Goal: Task Accomplishment & Management: Manage account settings

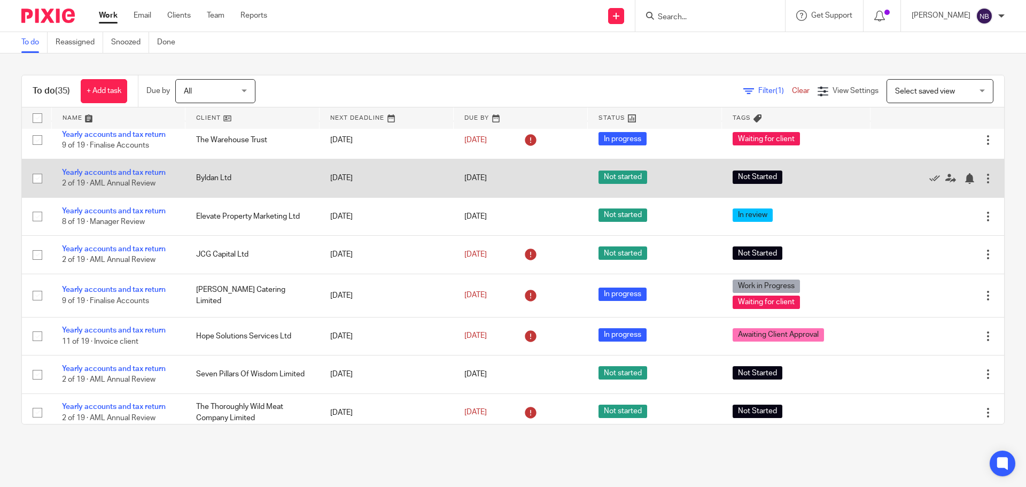
scroll to position [677, 0]
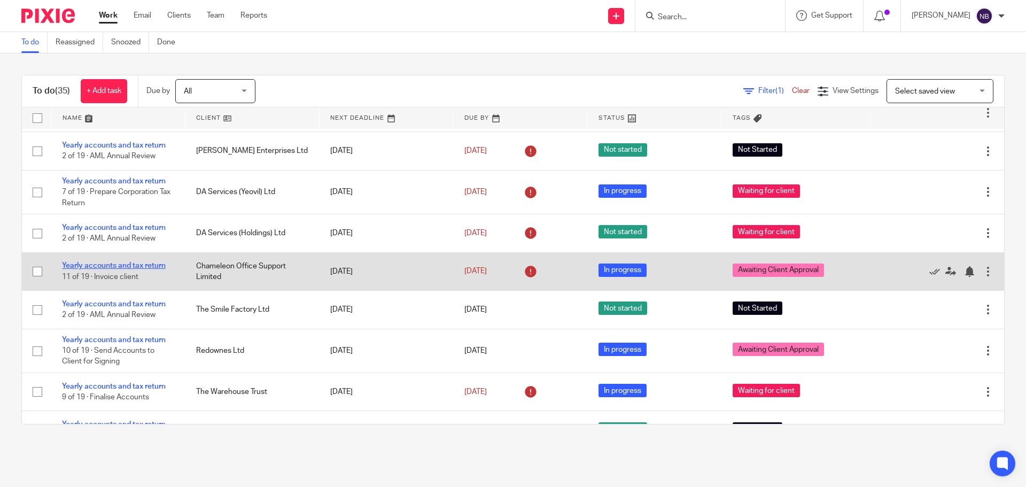
click at [140, 267] on link "Yearly accounts and tax return" at bounding box center [114, 265] width 104 height 7
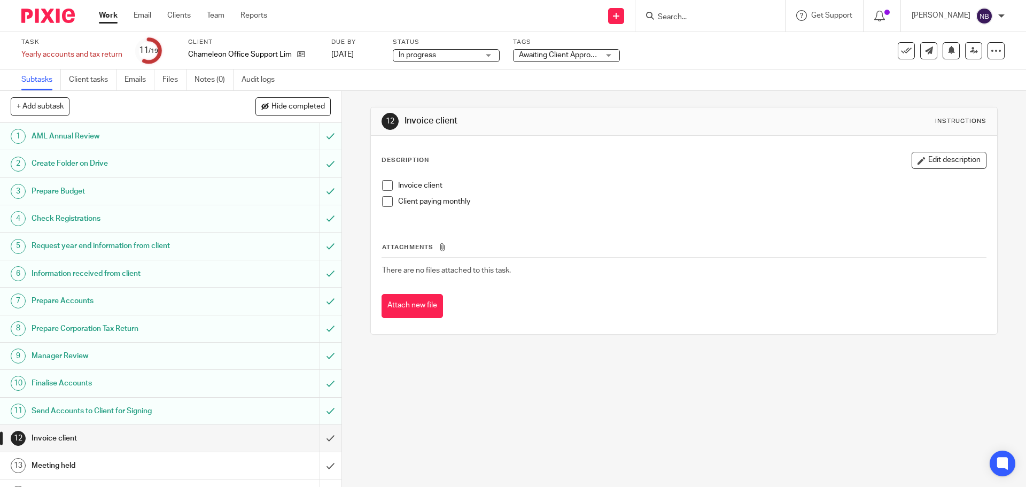
click at [581, 62] on div "Tags Awaiting Client Approval Urgent Not Started Records received Incomplete re…" at bounding box center [566, 51] width 107 height 26
click at [581, 61] on div "Awaiting Client Approval" at bounding box center [566, 55] width 107 height 13
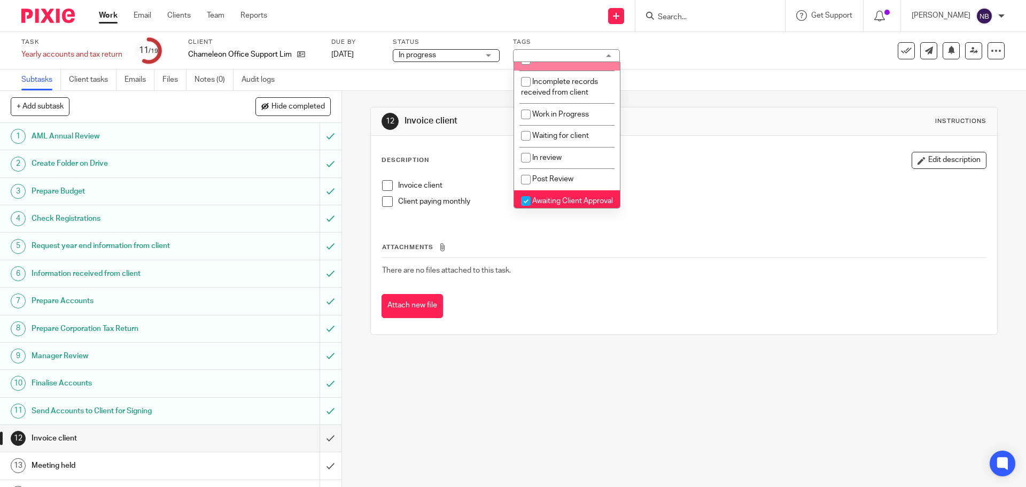
scroll to position [114, 0]
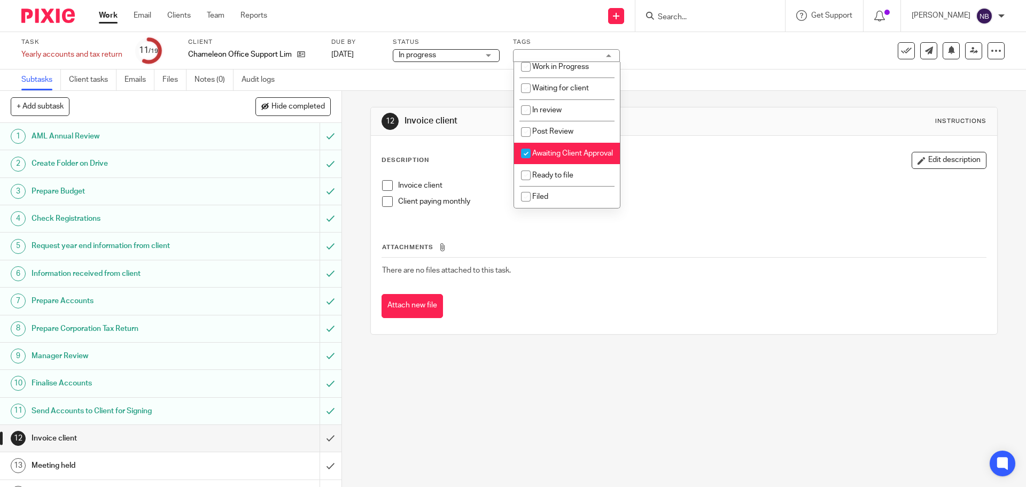
click at [540, 143] on li "Awaiting Client Approval" at bounding box center [567, 154] width 106 height 22
checkbox input "false"
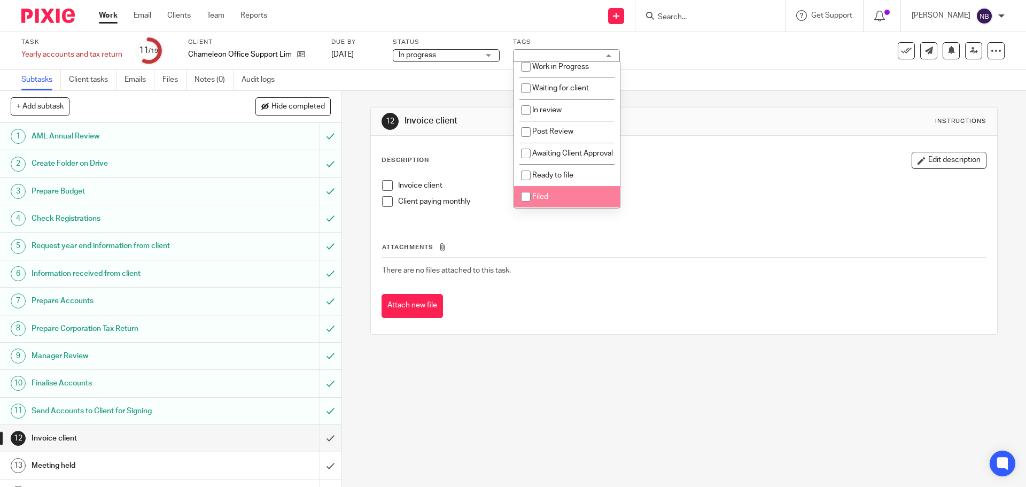
click at [529, 190] on input "checkbox" at bounding box center [525, 196] width 20 height 20
checkbox input "true"
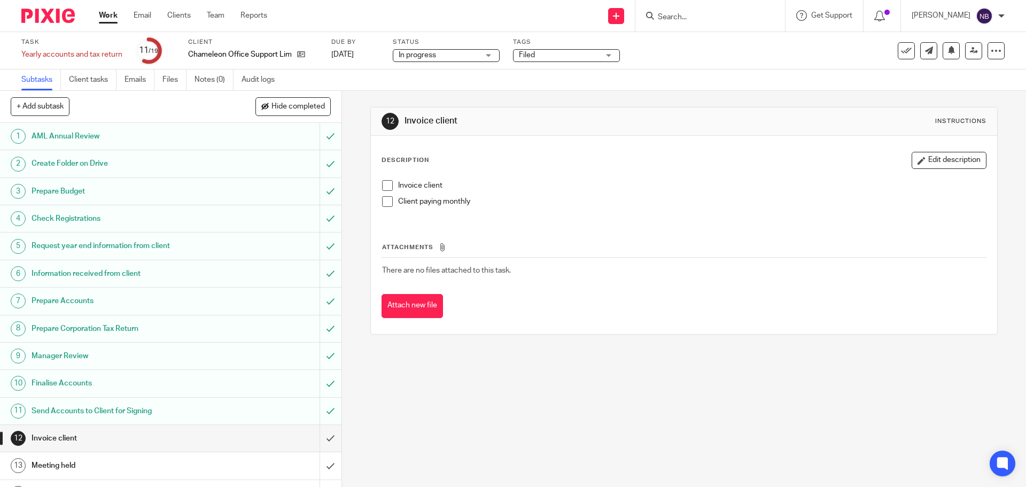
click at [382, 182] on span at bounding box center [387, 185] width 11 height 11
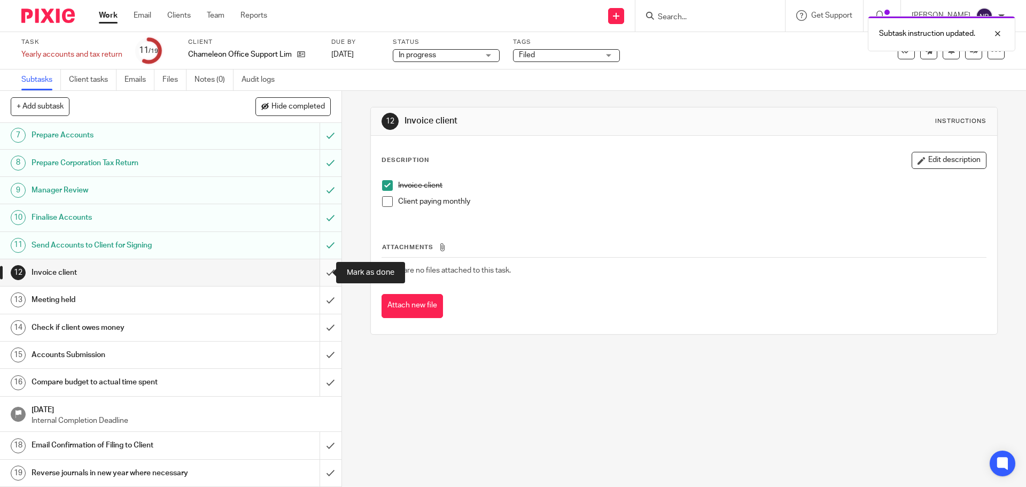
click at [320, 274] on input "submit" at bounding box center [170, 272] width 341 height 27
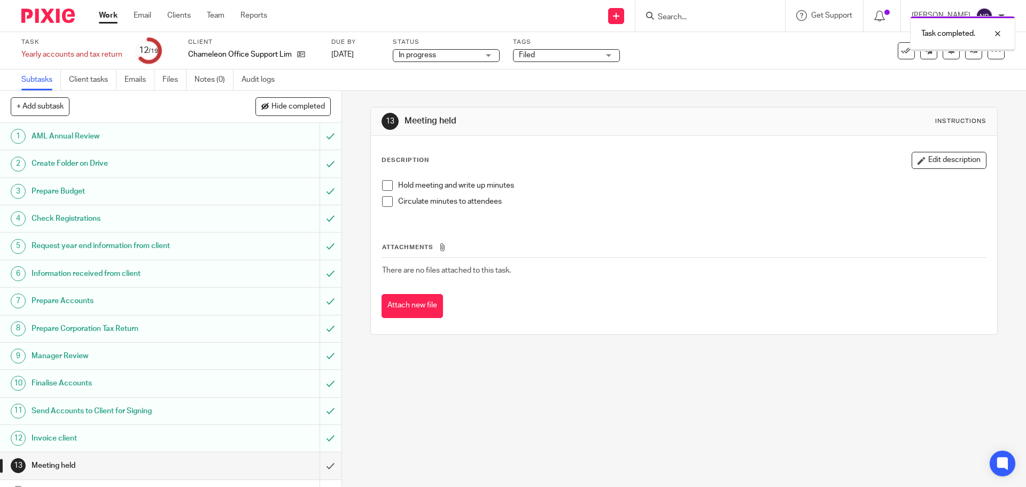
scroll to position [166, 0]
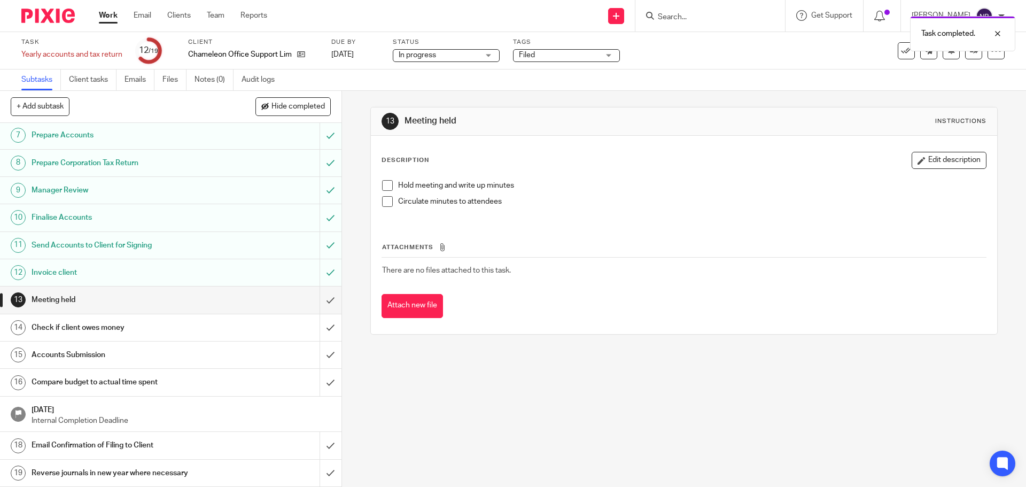
click at [282, 273] on div "Invoice client" at bounding box center [170, 272] width 277 height 16
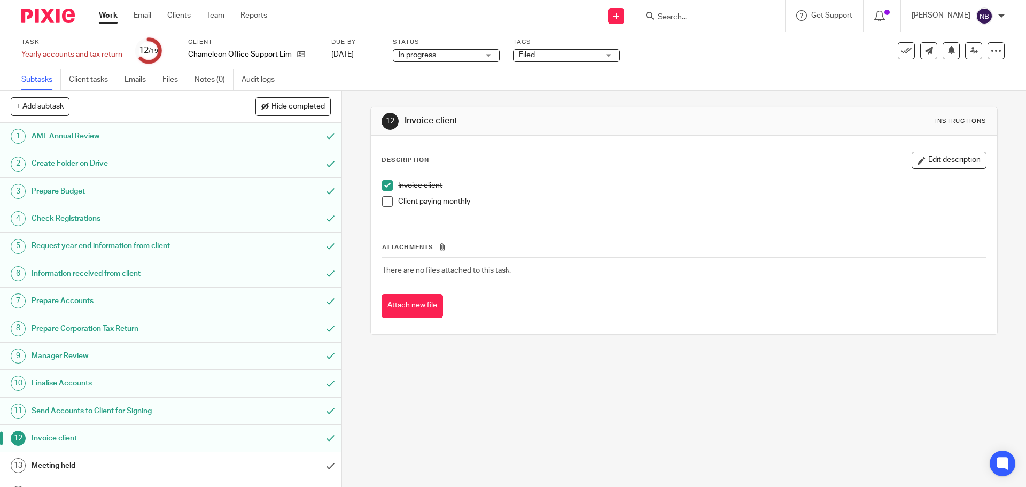
click at [383, 185] on span at bounding box center [387, 185] width 11 height 11
click at [382, 197] on span at bounding box center [387, 201] width 11 height 11
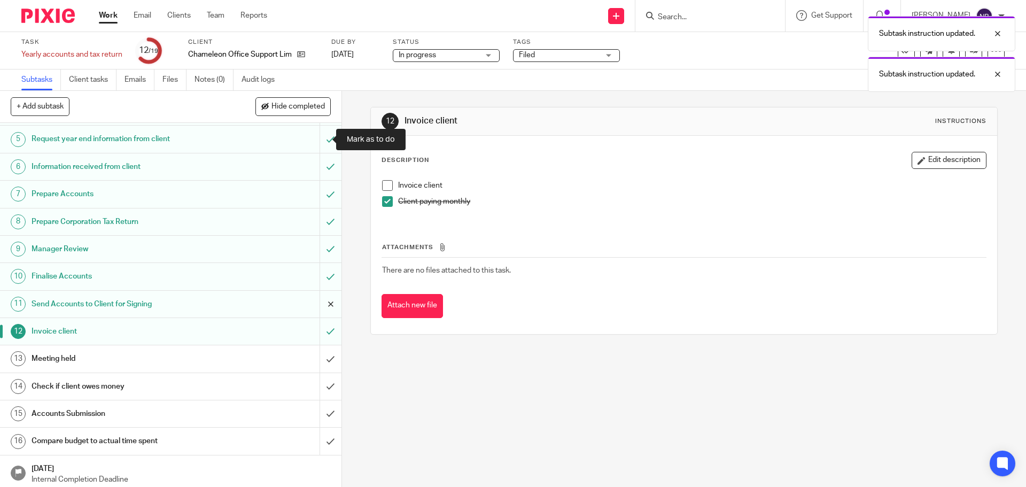
scroll to position [166, 0]
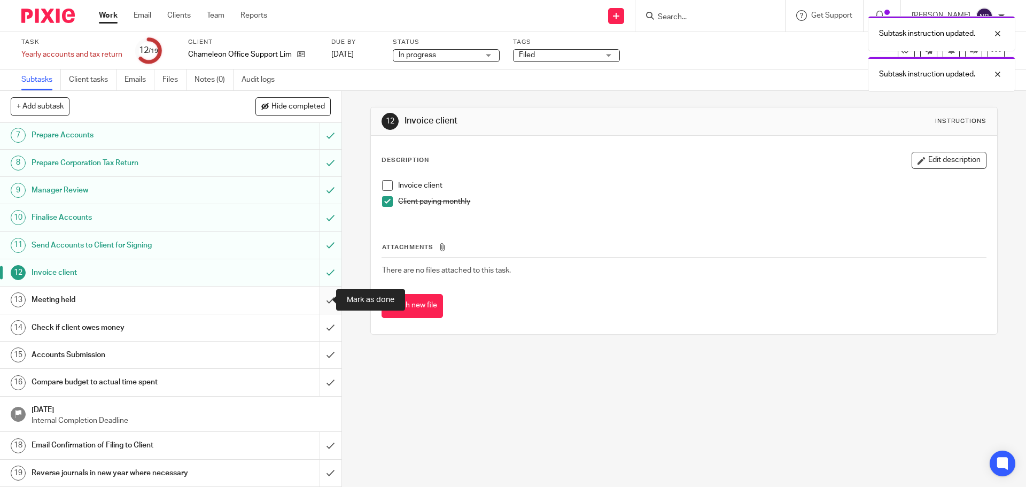
click at [319, 290] on input "submit" at bounding box center [170, 299] width 341 height 27
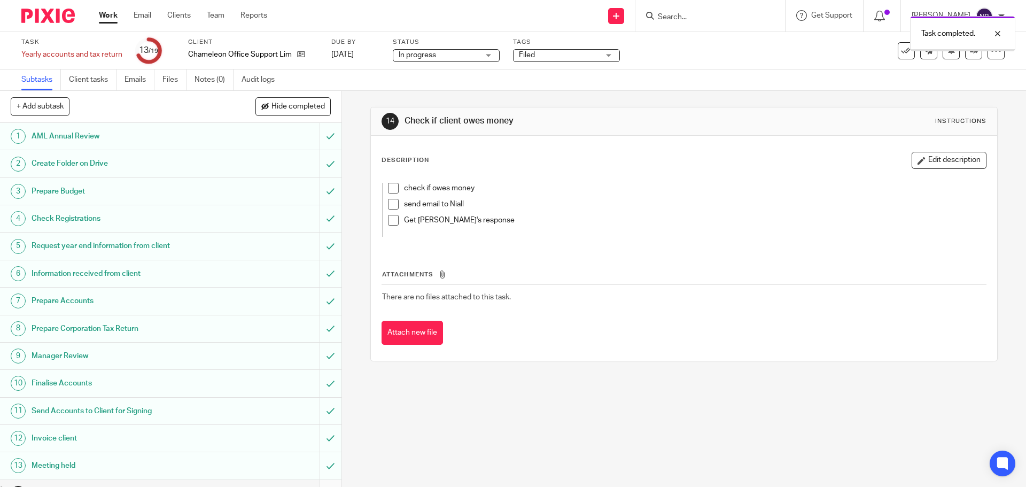
scroll to position [166, 0]
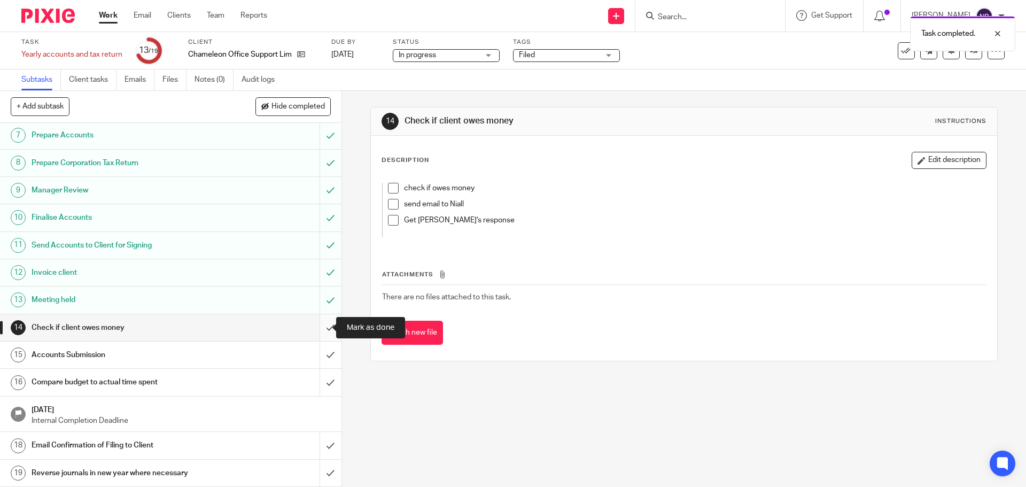
click at [317, 327] on input "submit" at bounding box center [170, 327] width 341 height 27
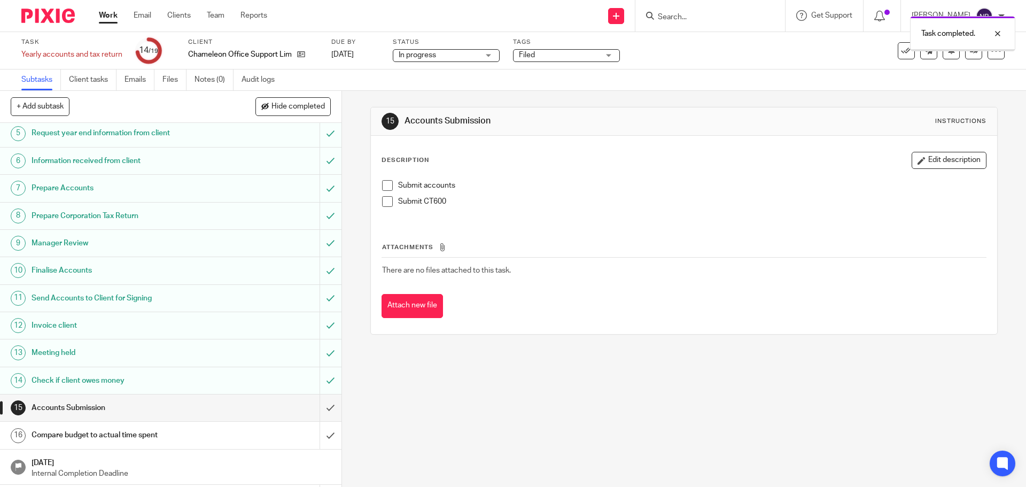
scroll to position [166, 0]
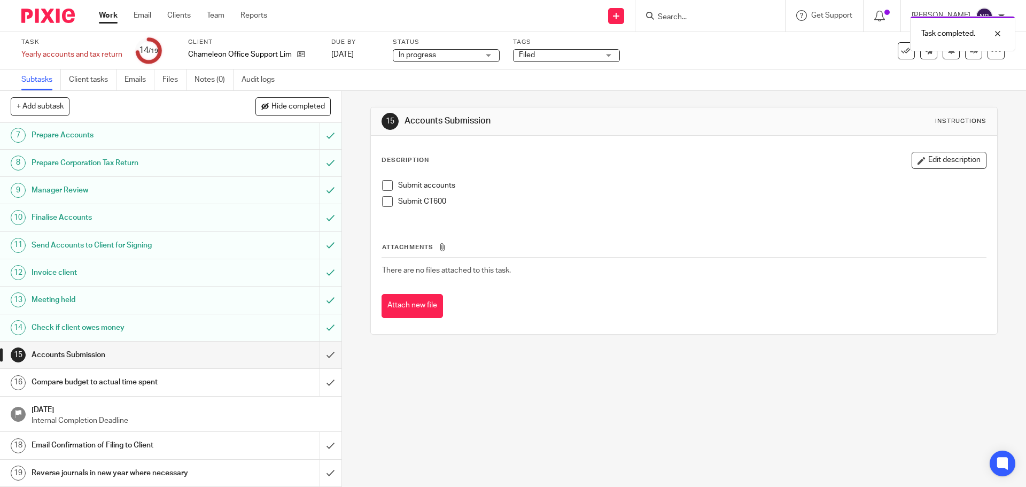
click at [382, 206] on span at bounding box center [387, 201] width 11 height 11
click at [382, 183] on span at bounding box center [387, 185] width 11 height 11
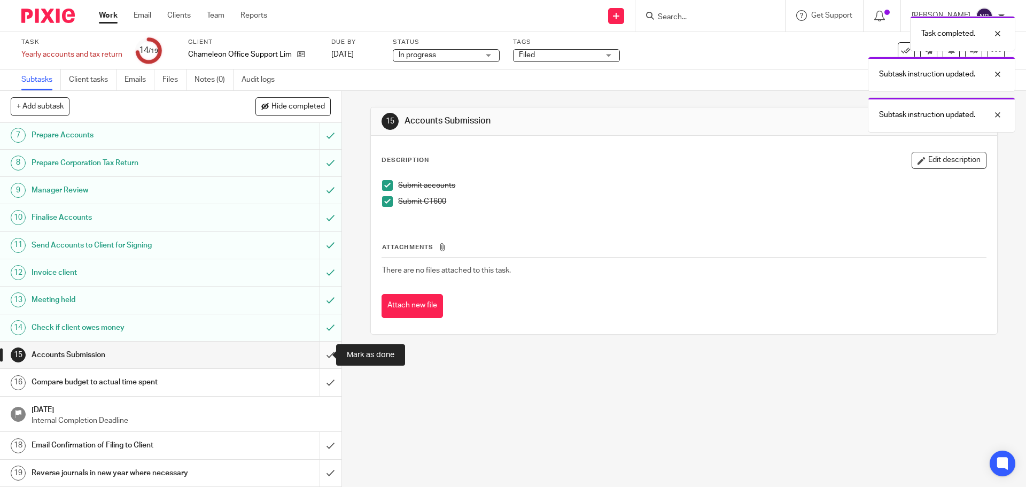
click at [317, 354] on input "submit" at bounding box center [170, 354] width 341 height 27
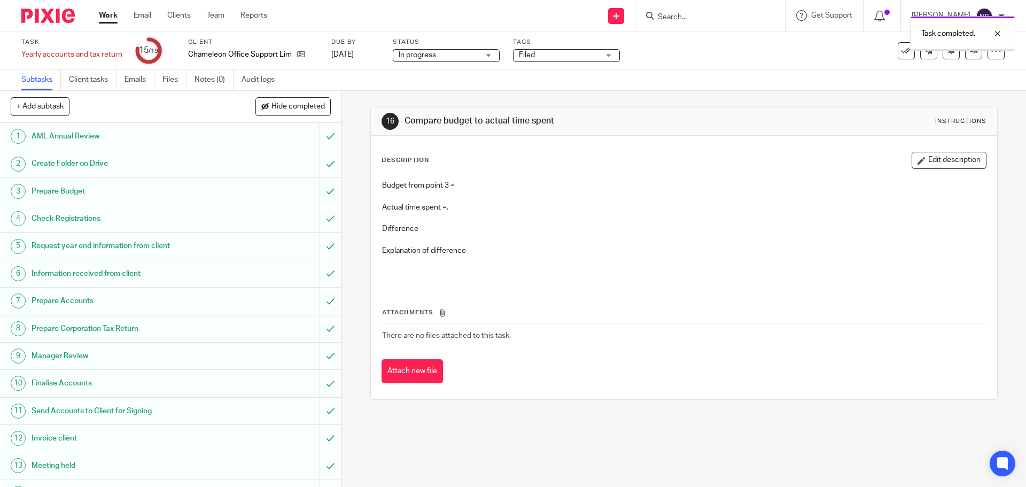
scroll to position [166, 0]
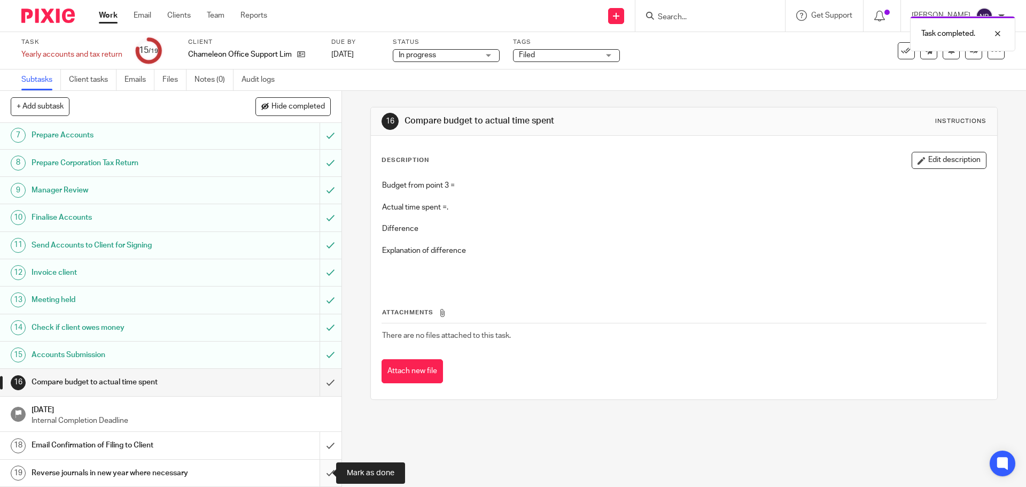
click at [323, 468] on input "submit" at bounding box center [170, 472] width 341 height 27
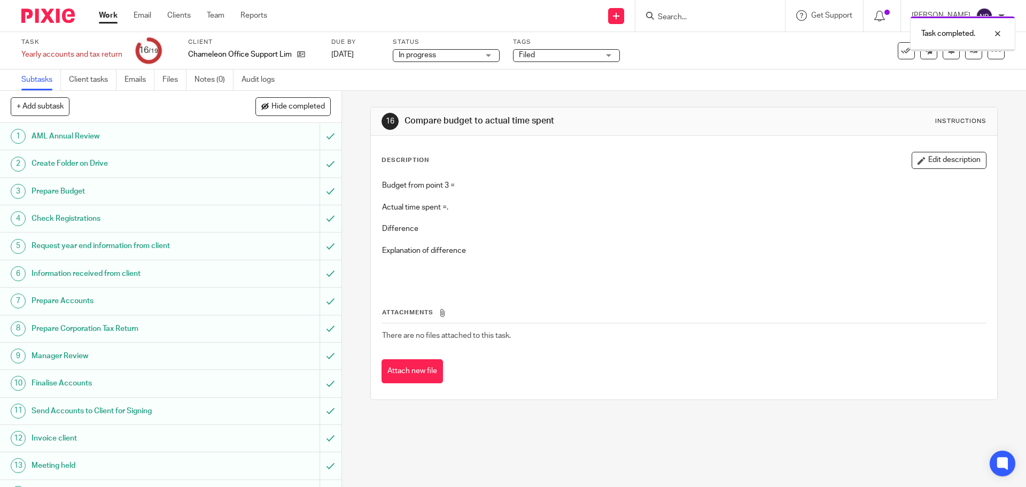
scroll to position [166, 0]
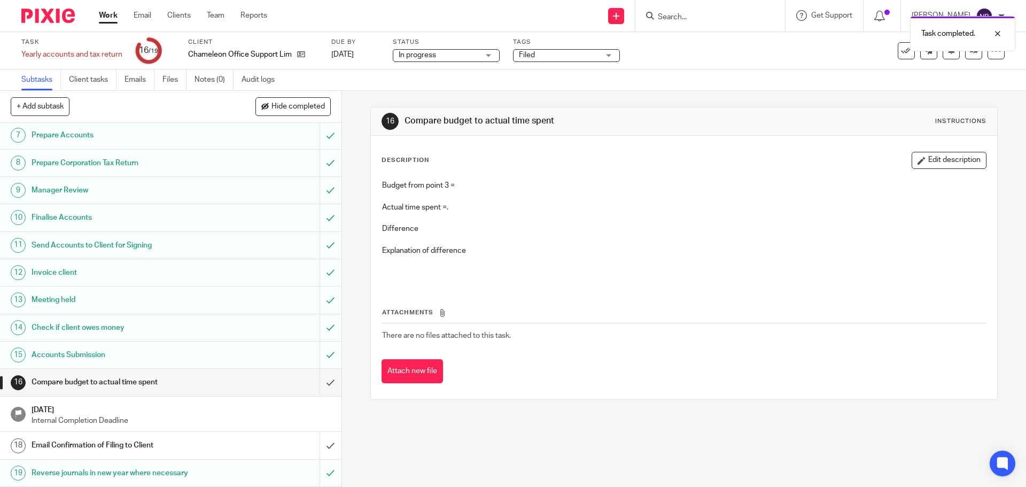
click at [262, 445] on div "Email Confirmation of Filing to Client" at bounding box center [170, 445] width 277 height 16
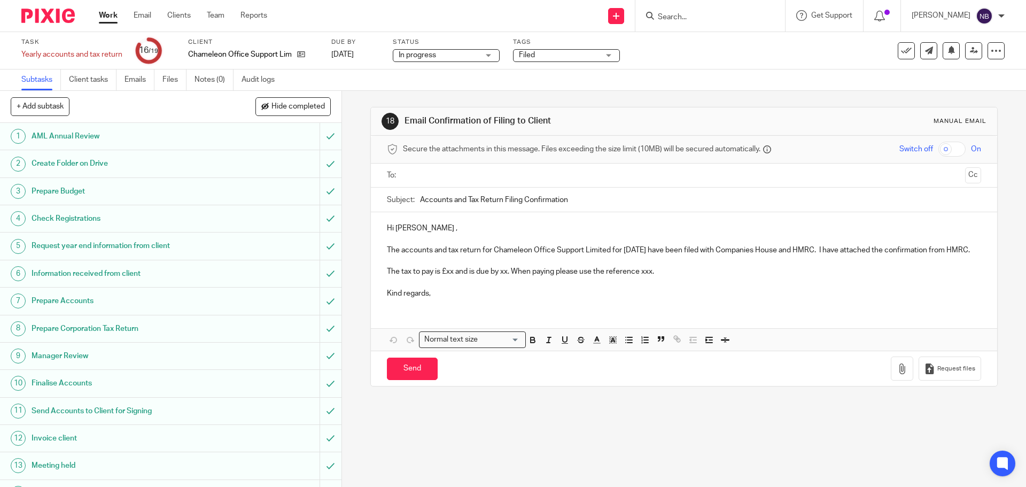
click at [505, 288] on p at bounding box center [683, 282] width 593 height 11
click at [668, 277] on p "The tax to pay is £xx and is due by xx. When paying please use the reference xx…" at bounding box center [683, 271] width 593 height 11
click at [508, 277] on p "The tax to pay is £xx and is due by xx. When paying please use the reference 37…" at bounding box center [683, 271] width 593 height 11
click at [463, 299] on p "Kind regards," at bounding box center [683, 293] width 593 height 11
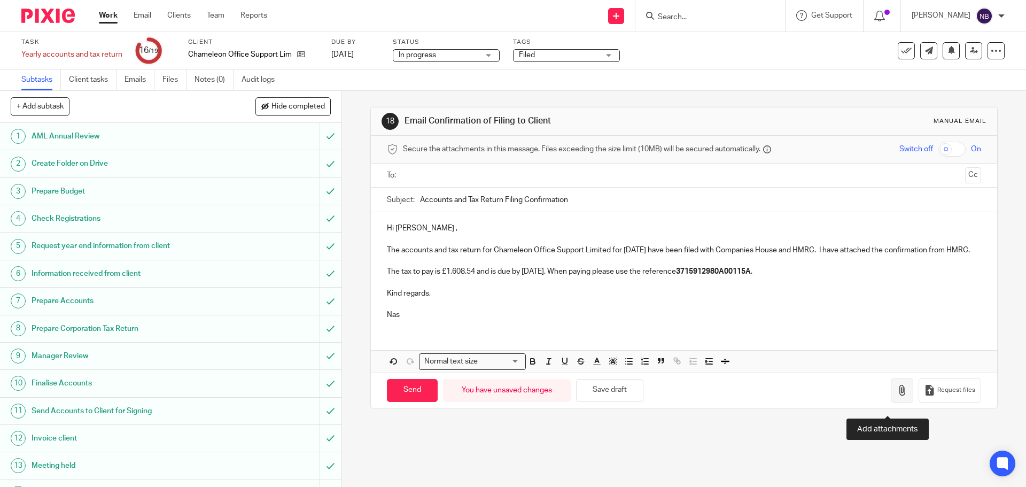
click at [896, 395] on icon "button" at bounding box center [901, 390] width 11 height 11
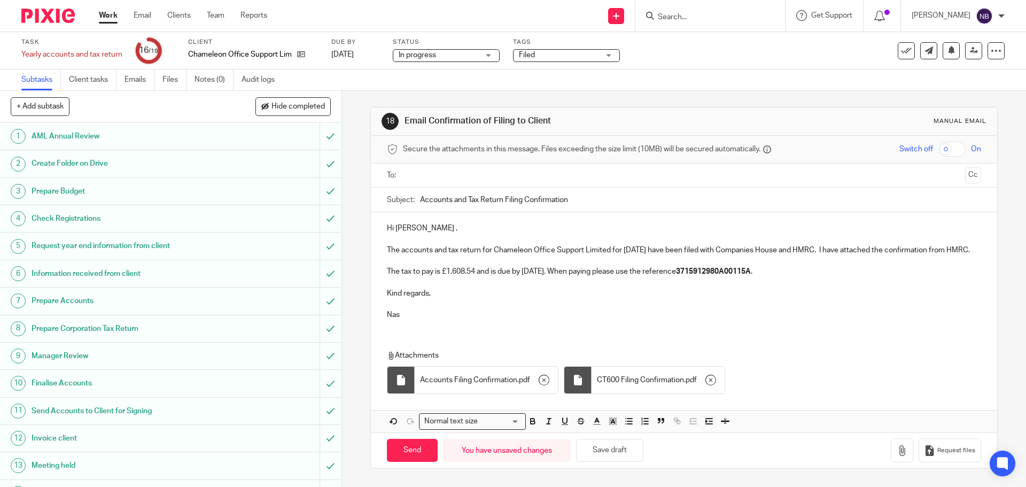
click at [468, 173] on input "text" at bounding box center [682, 175] width 553 height 12
click at [416, 457] on input "Send" at bounding box center [412, 452] width 51 height 23
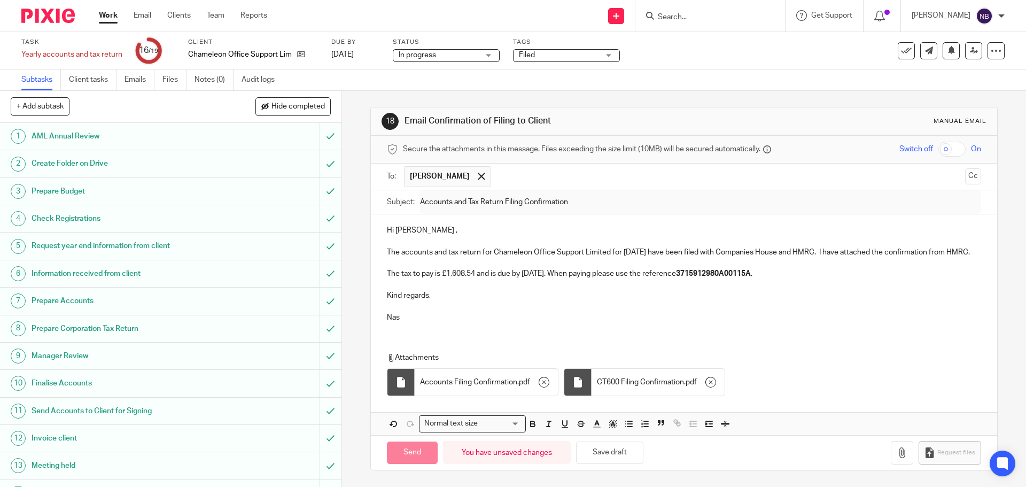
type input "Sent"
click at [129, 191] on h1 "Prepare Budget" at bounding box center [124, 191] width 185 height 16
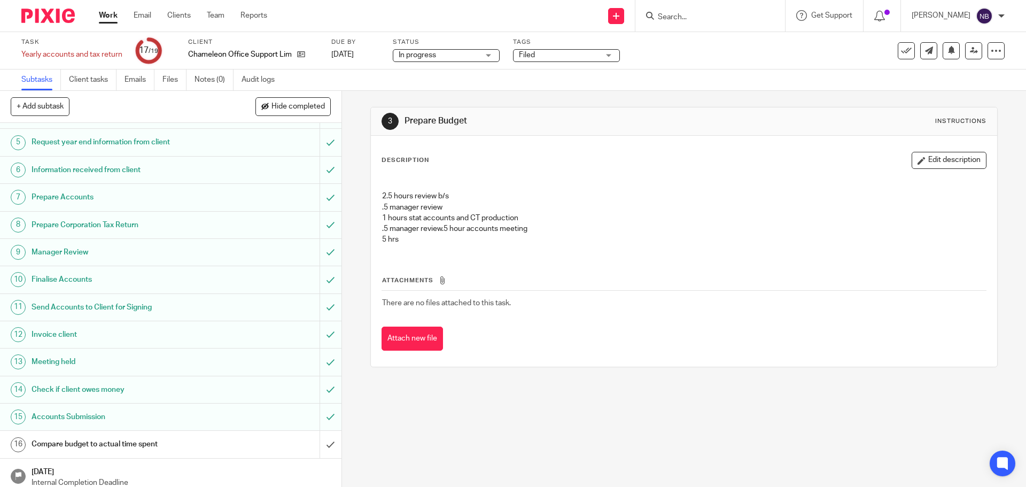
scroll to position [166, 0]
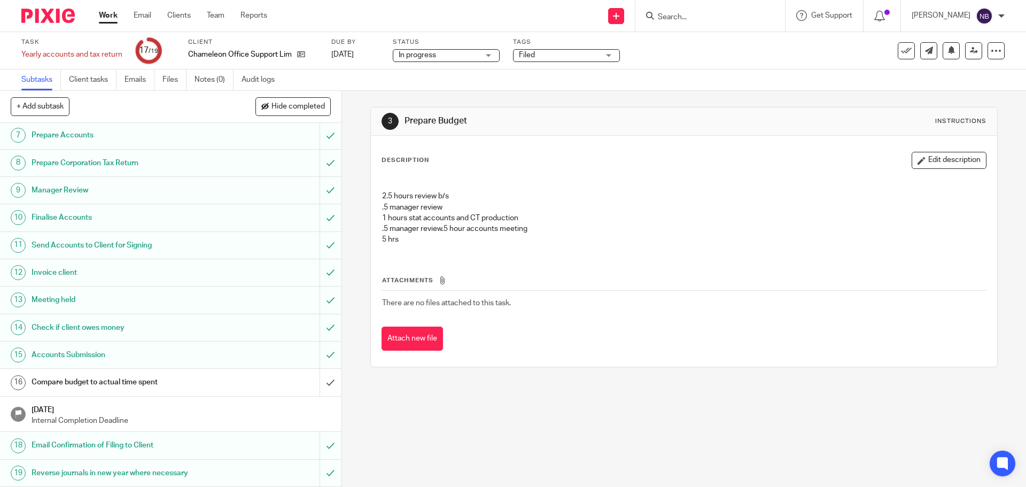
click at [156, 386] on h1 "Compare budget to actual time spent" at bounding box center [124, 382] width 185 height 16
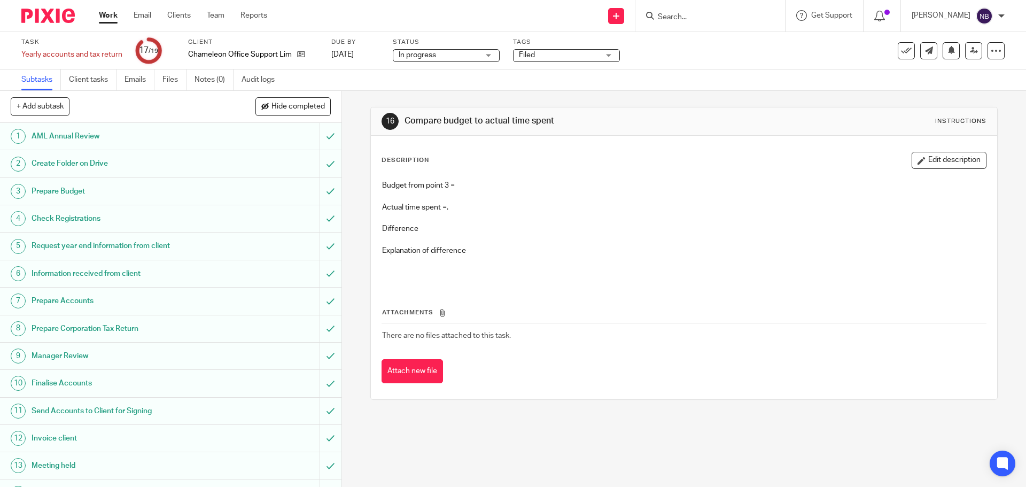
click at [940, 159] on button "Edit description" at bounding box center [948, 160] width 75 height 17
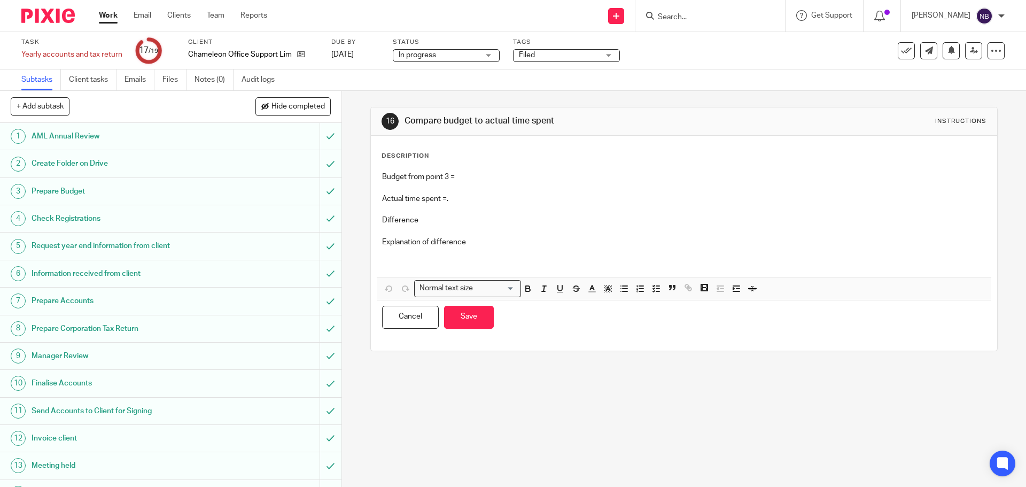
click at [505, 168] on div "Budget from point 3 = Actual time spent =. Difference Explanation of difference" at bounding box center [684, 221] width 614 height 111
click at [469, 320] on button "Save" at bounding box center [469, 317] width 50 height 23
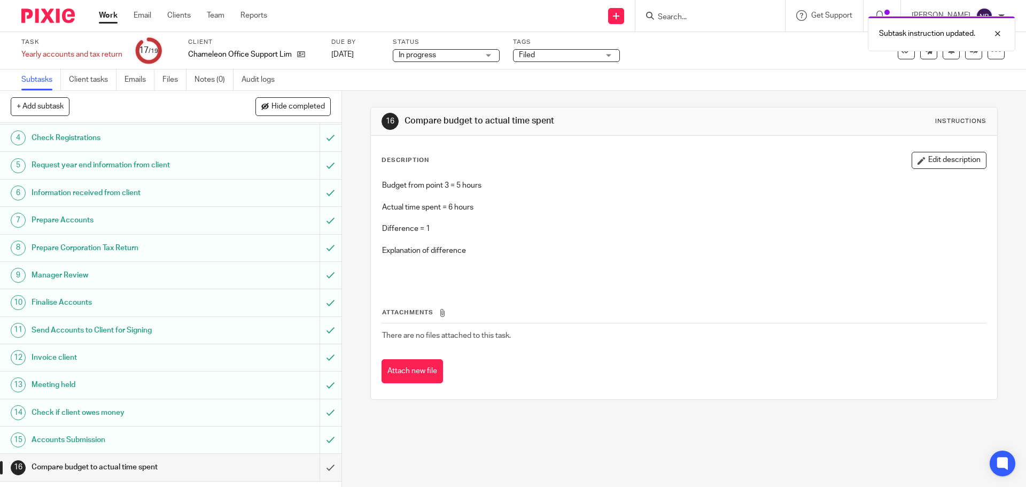
scroll to position [166, 0]
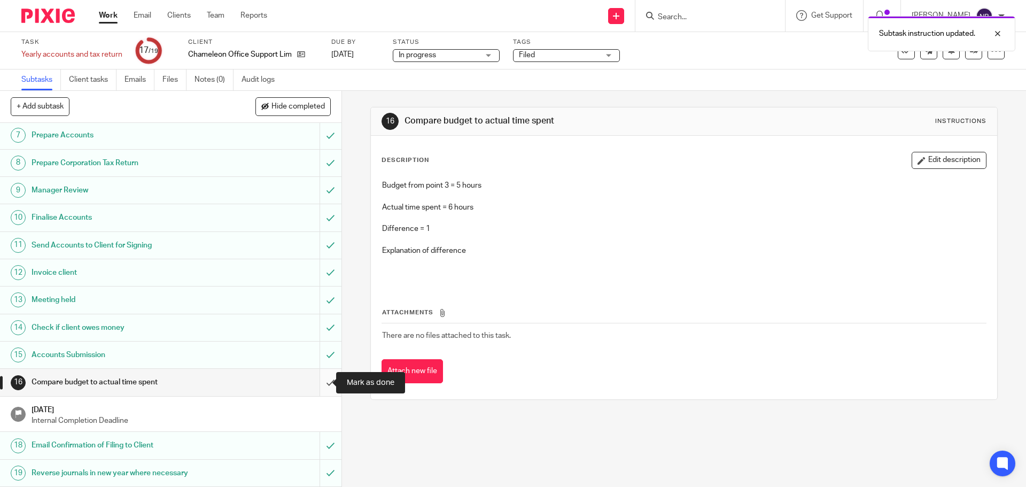
click at [320, 386] on input "submit" at bounding box center [170, 382] width 341 height 27
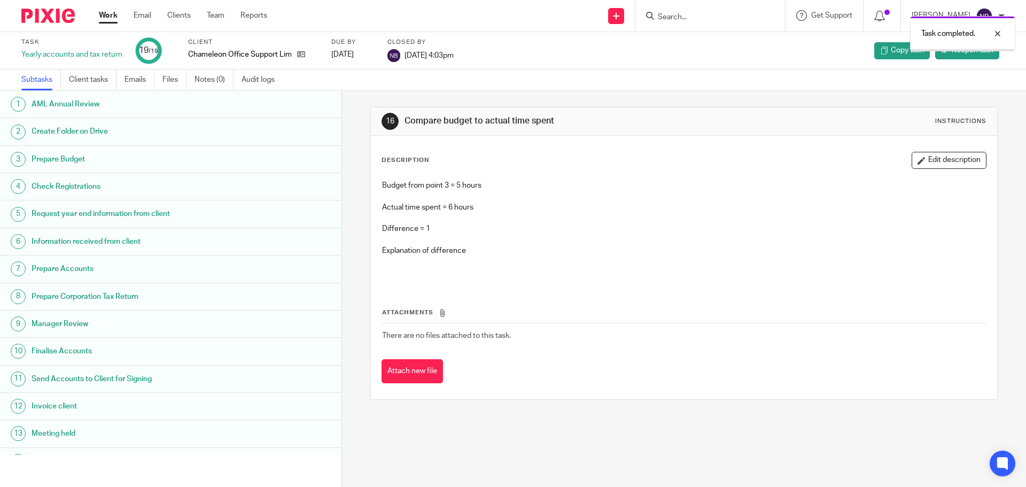
click at [108, 10] on div "Work Email Clients Team Reports Work Email Clients Team Reports Settings" at bounding box center [185, 16] width 195 height 32
click at [110, 18] on link "Work" at bounding box center [108, 15] width 19 height 11
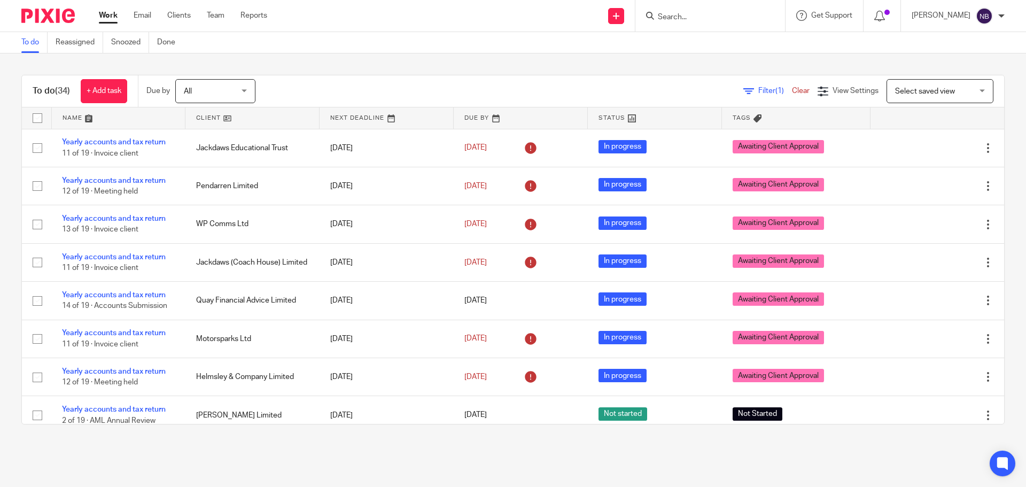
click at [108, 13] on link "Work" at bounding box center [108, 15] width 19 height 11
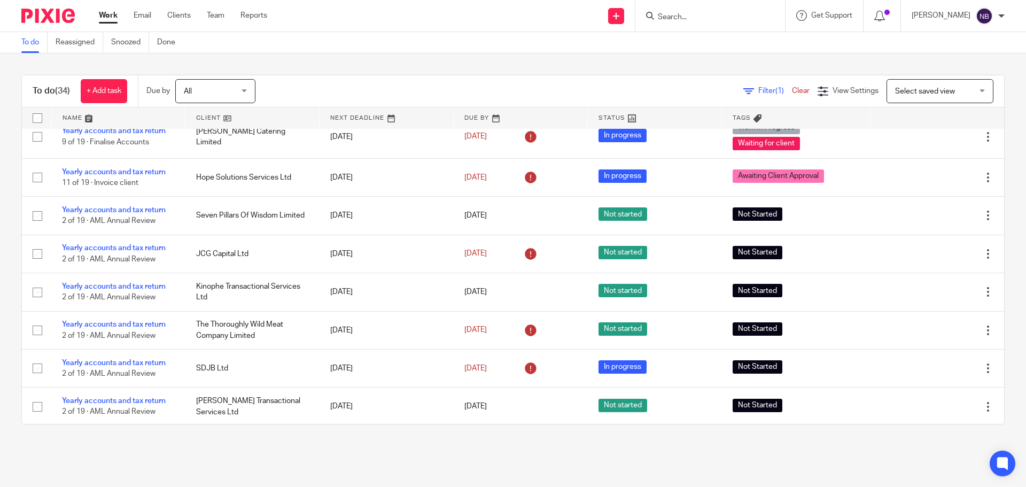
scroll to position [1050, 0]
